Goal: Find specific page/section

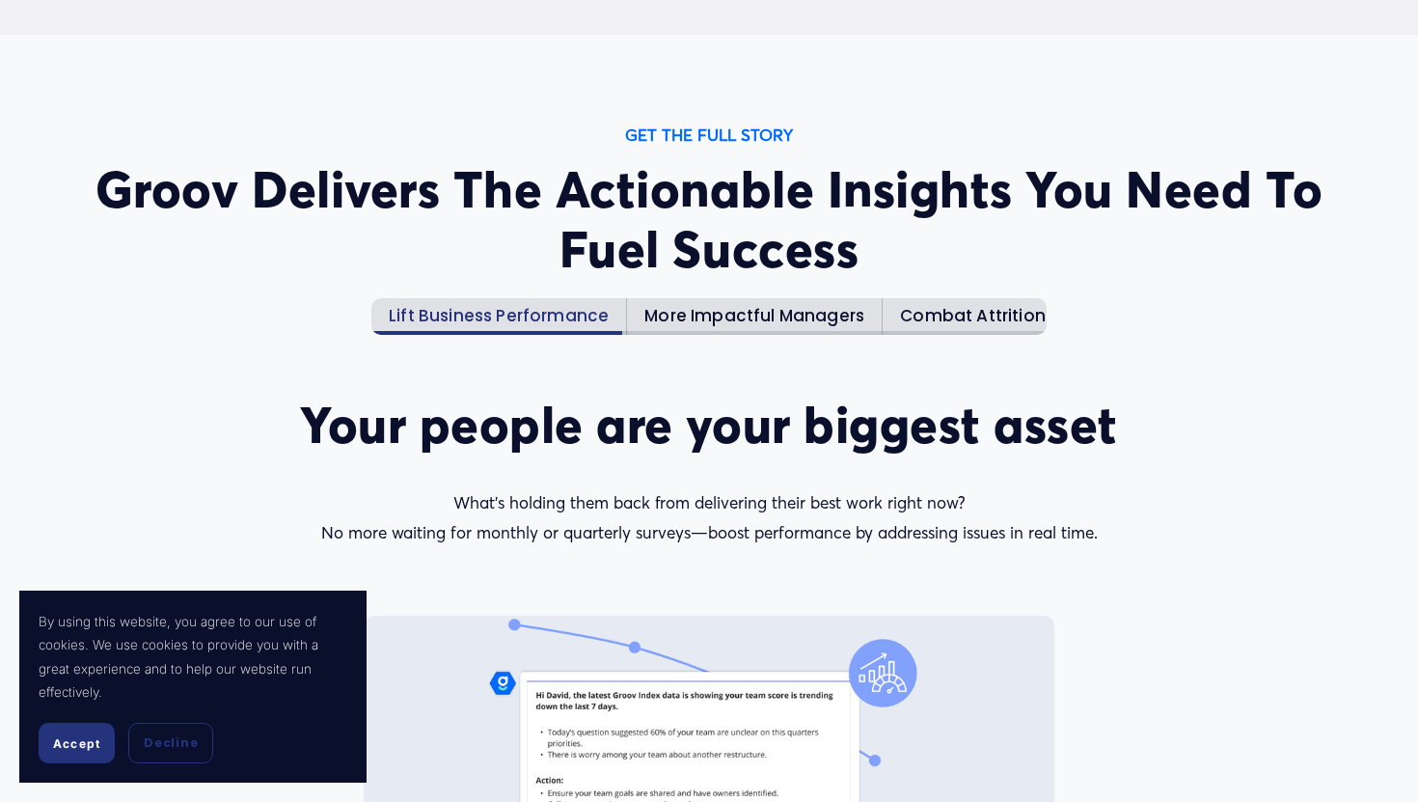
scroll to position [2446, 0]
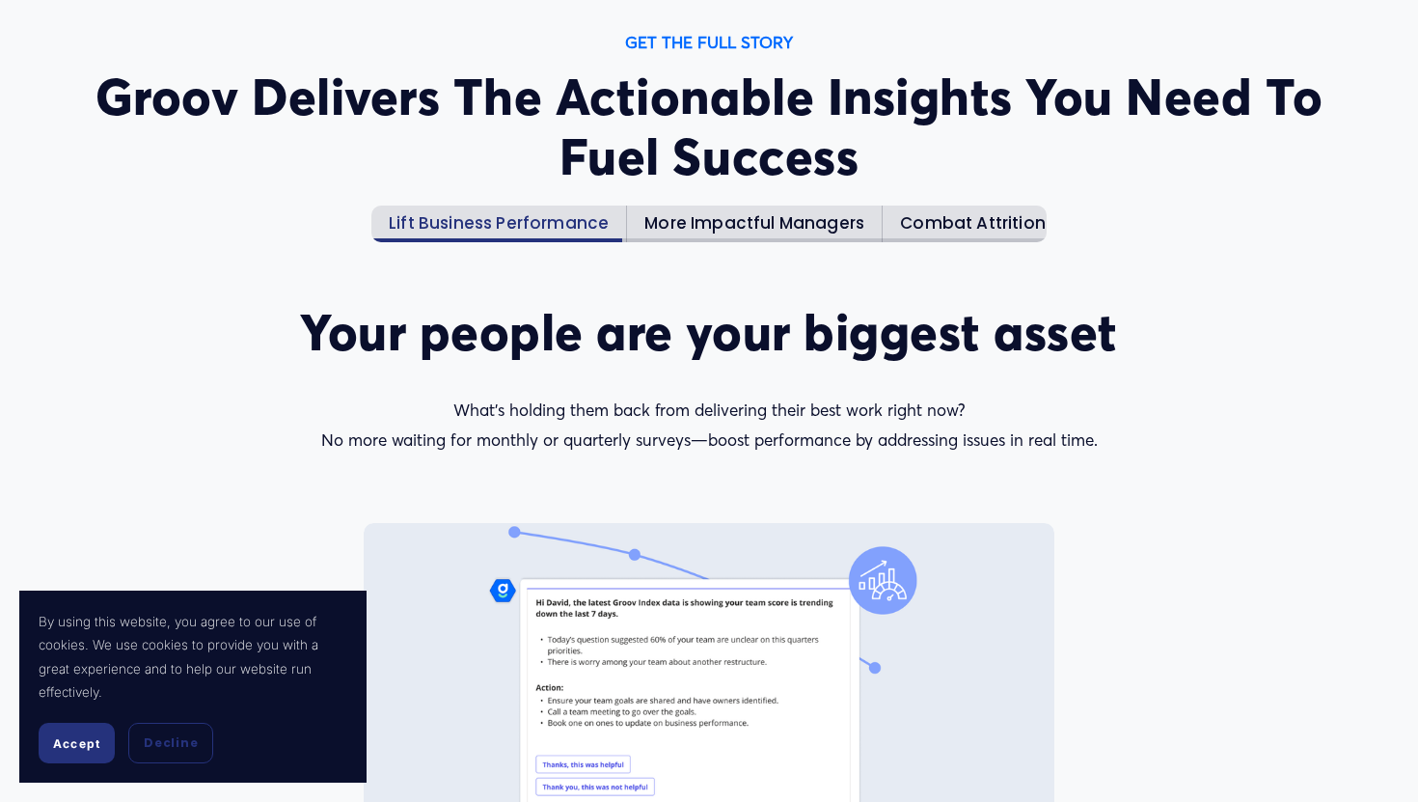
click at [75, 736] on span "Accept" at bounding box center [76, 743] width 47 height 14
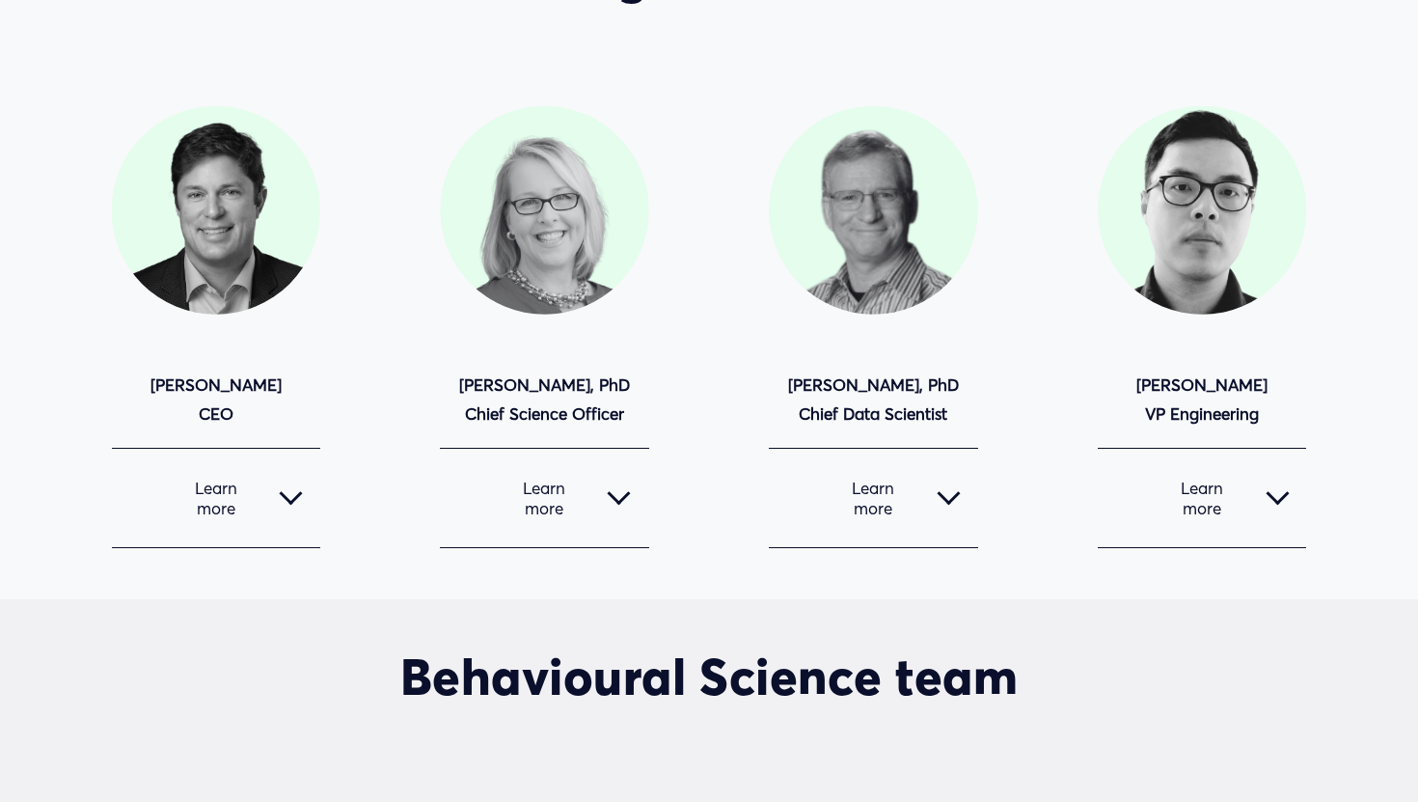
scroll to position [196, 0]
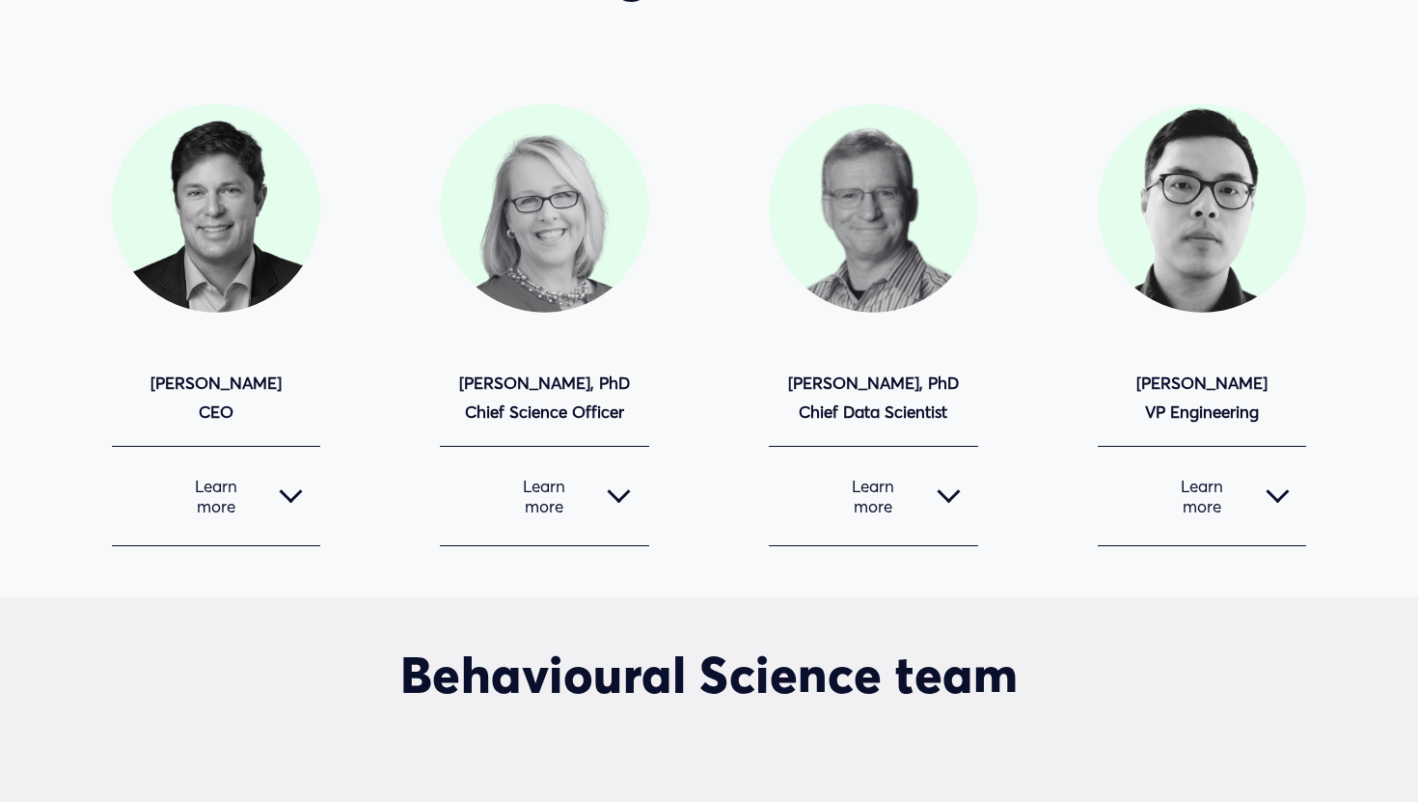
click at [1275, 508] on button "Learn more" at bounding box center [1202, 496] width 208 height 98
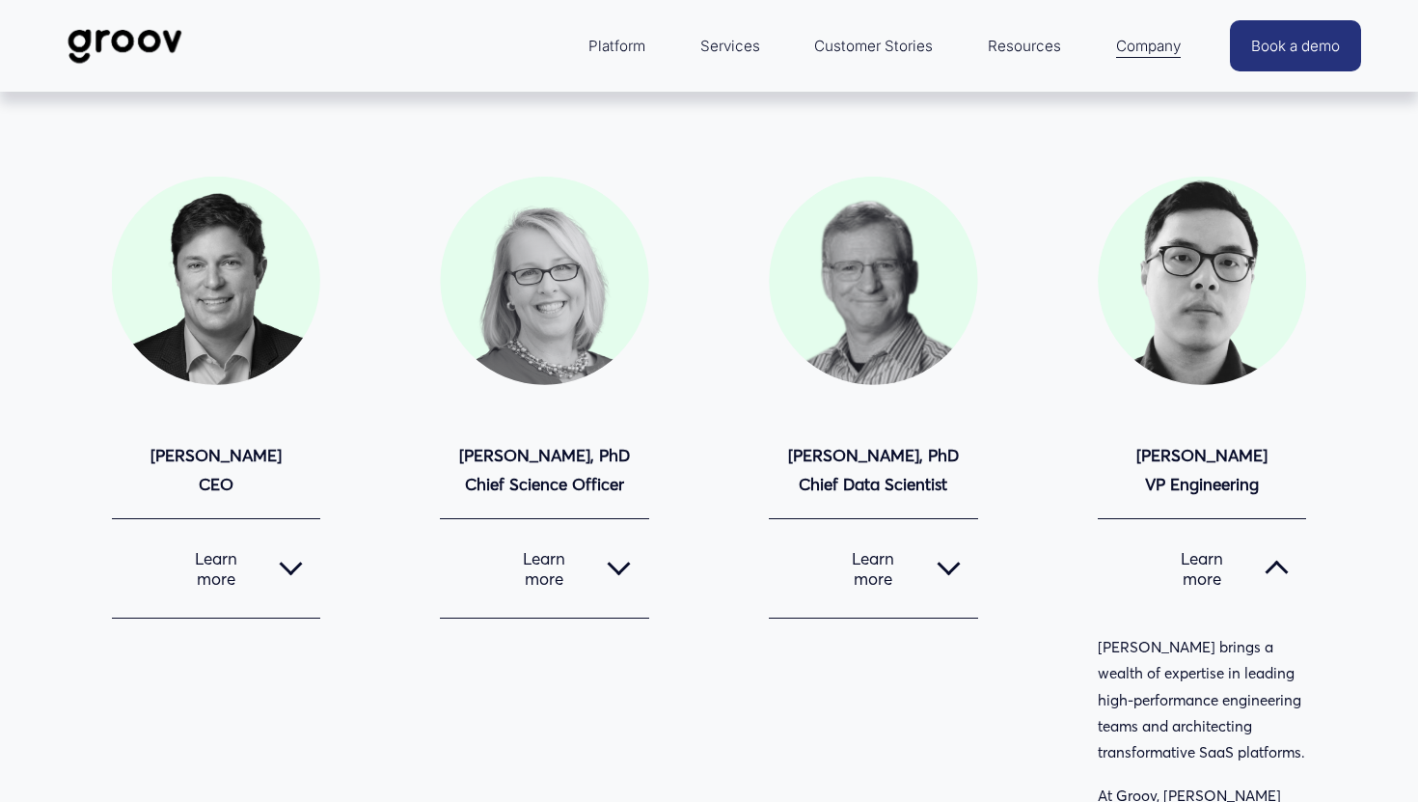
scroll to position [120, 0]
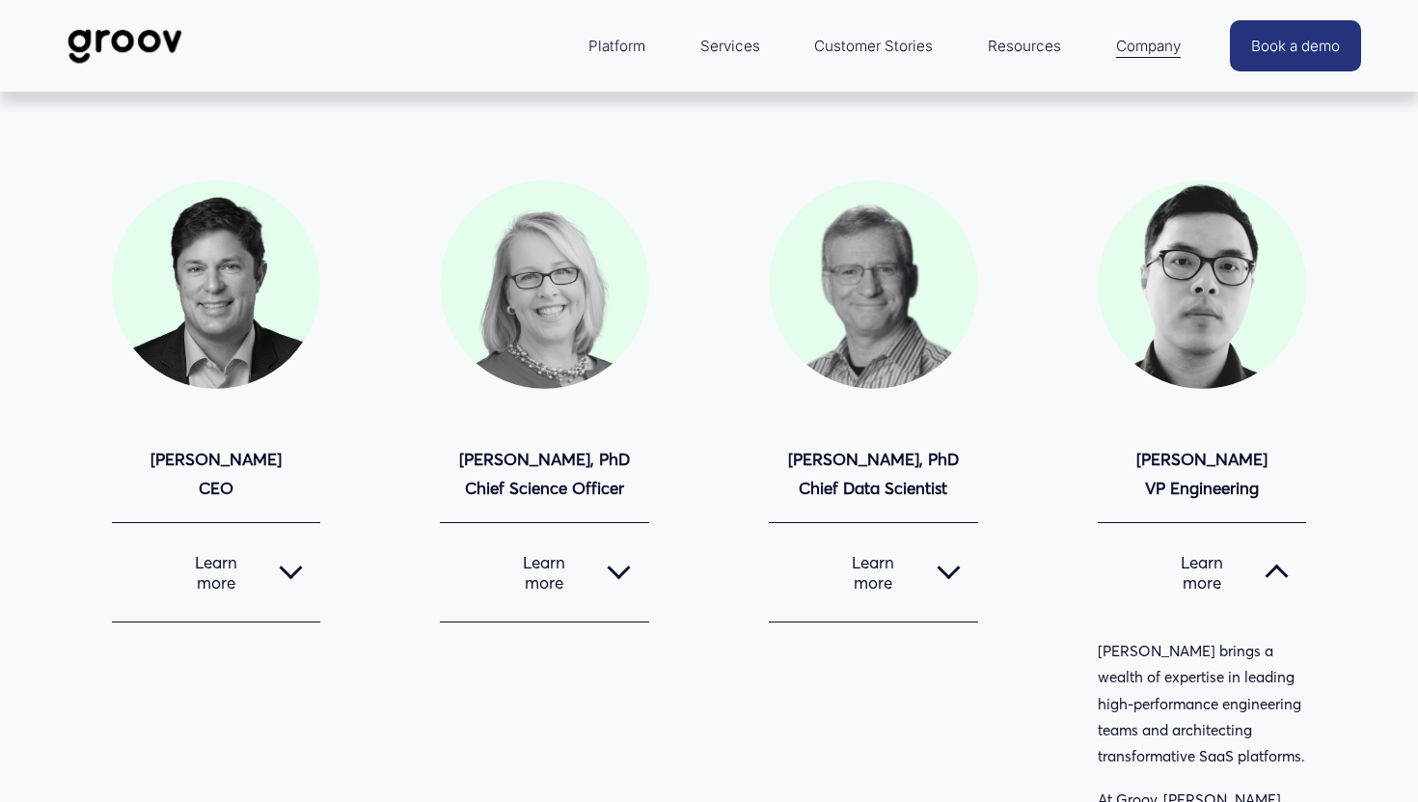
click at [1183, 460] on strong "Darren Zhu VP Engineering" at bounding box center [1202, 474] width 131 height 50
copy strong "Darren Zhu"
